Goal: Book appointment/travel/reservation

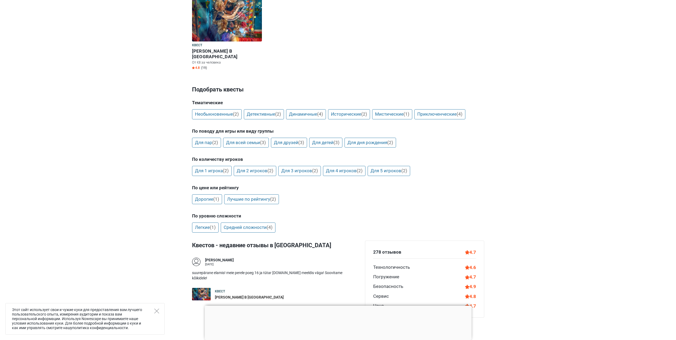
scroll to position [212, 0]
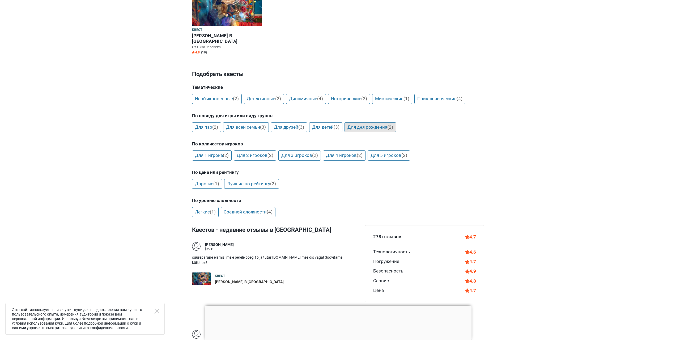
click at [375, 122] on link "Для дня рождения (2)" at bounding box center [370, 127] width 52 height 10
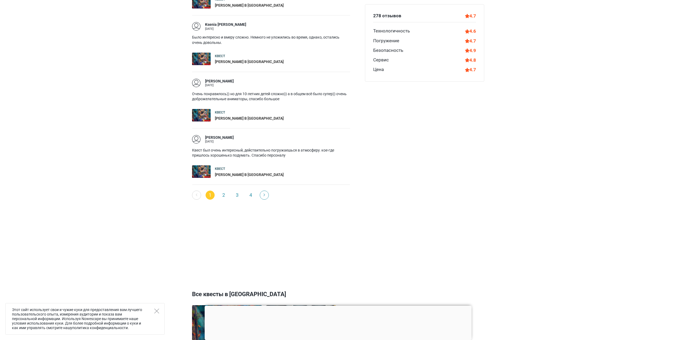
scroll to position [690, 0]
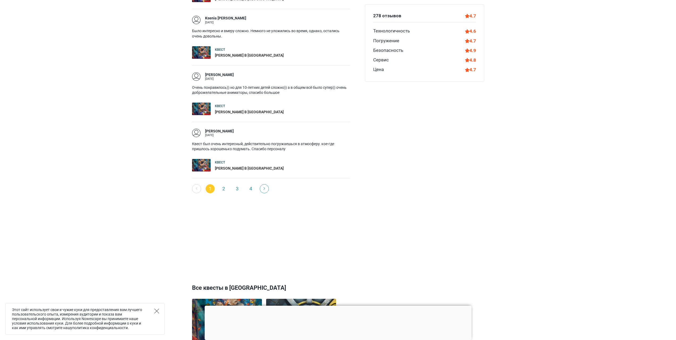
click at [157, 312] on icon "Close" at bounding box center [156, 310] width 5 height 5
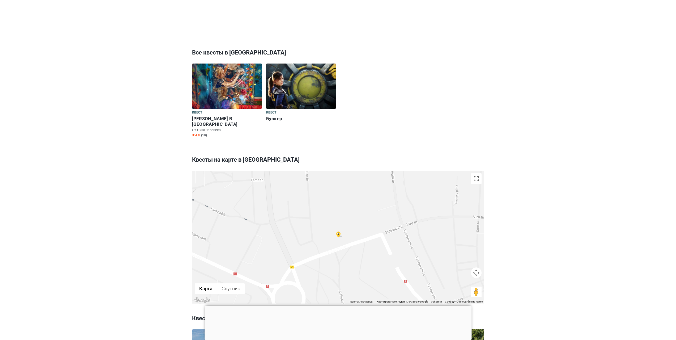
scroll to position [796, 0]
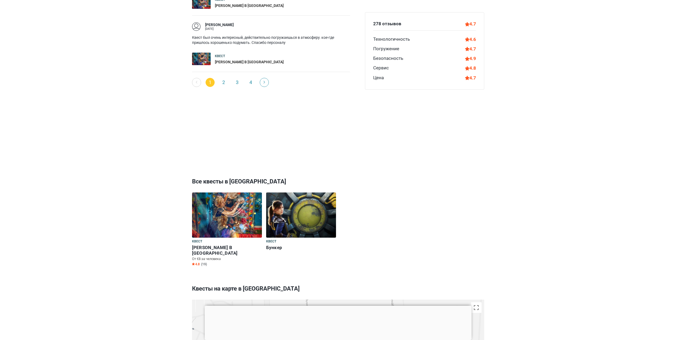
click at [209, 245] on h6 "[PERSON_NAME] В [GEOGRAPHIC_DATA]" at bounding box center [227, 250] width 70 height 11
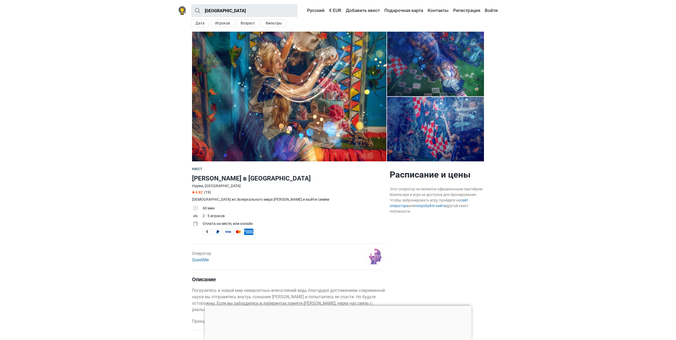
click at [304, 120] on img at bounding box center [289, 97] width 194 height 130
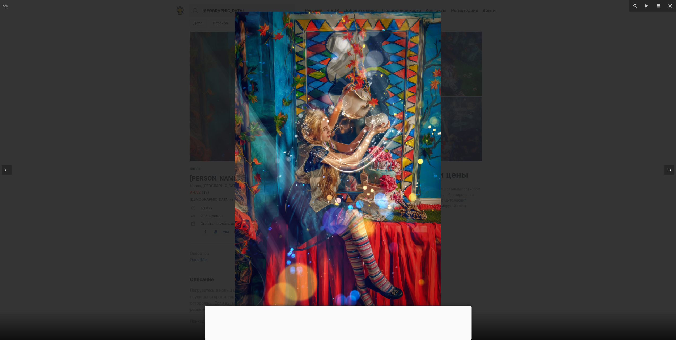
click at [667, 172] on icon at bounding box center [669, 170] width 6 height 6
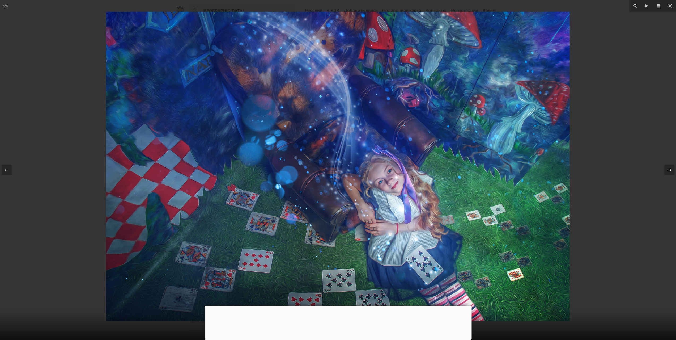
click at [667, 172] on icon at bounding box center [669, 170] width 6 height 6
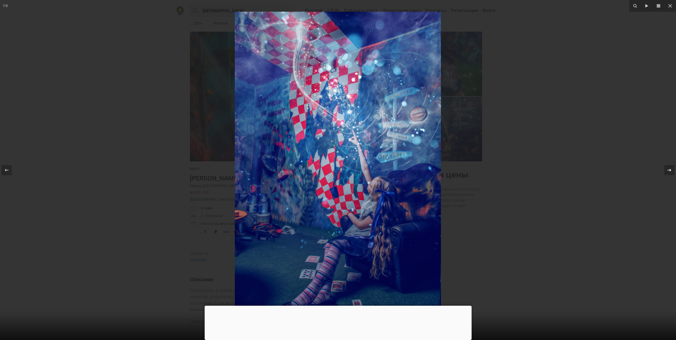
click at [667, 172] on icon at bounding box center [669, 170] width 6 height 6
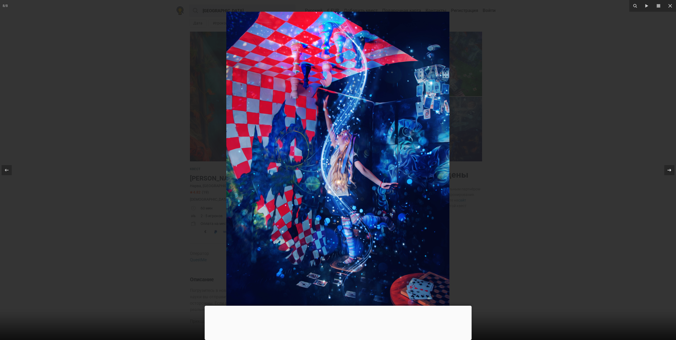
click at [667, 172] on icon at bounding box center [669, 170] width 6 height 6
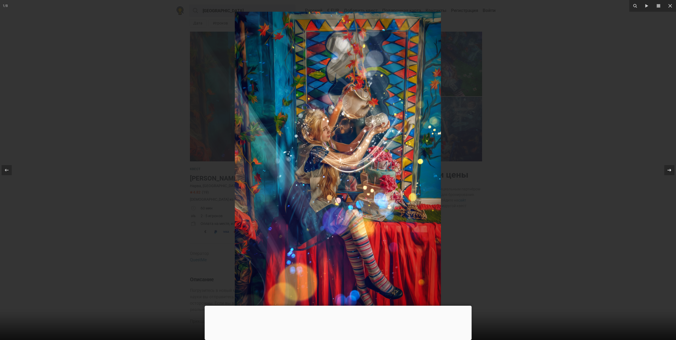
click at [667, 172] on icon at bounding box center [669, 170] width 6 height 6
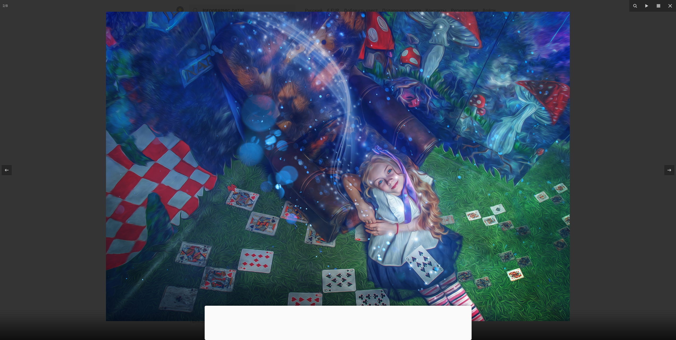
click at [634, 171] on div at bounding box center [338, 170] width 676 height 340
